Goal: Information Seeking & Learning: Find specific fact

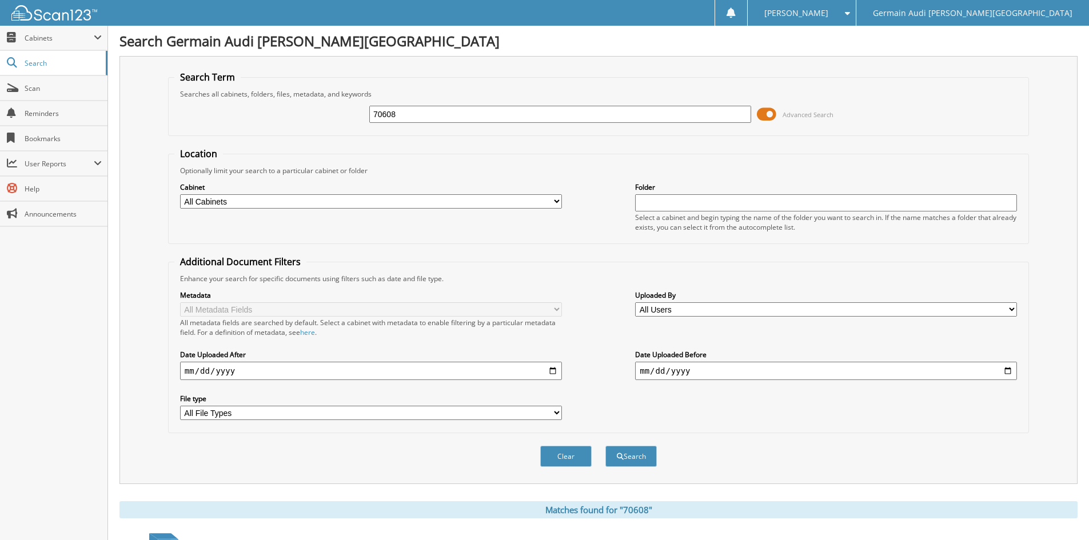
click at [402, 114] on input "70608" at bounding box center [560, 114] width 382 height 17
type input "7"
type input "88929"
click at [605, 446] on button "Search" at bounding box center [630, 456] width 51 height 21
click at [652, 456] on button "Search" at bounding box center [630, 456] width 51 height 21
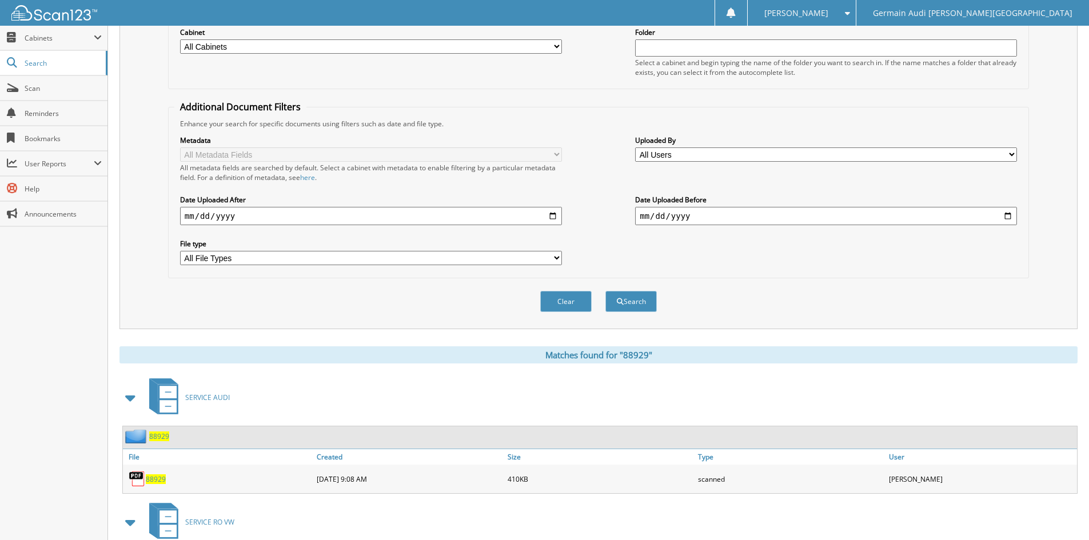
scroll to position [268, 0]
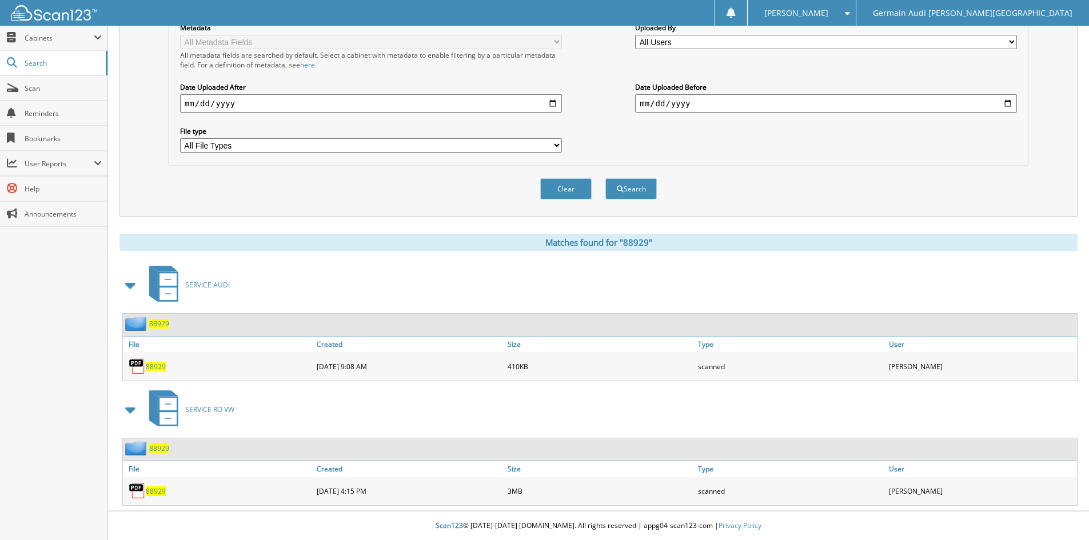
click at [161, 492] on span "88929" at bounding box center [156, 491] width 20 height 10
drag, startPoint x: 29, startPoint y: 337, endPoint x: 67, endPoint y: 353, distance: 42.0
click at [33, 348] on div "Close Cabinets My Company Email Addresses Search Scan" at bounding box center [54, 283] width 108 height 514
